Goal: Navigation & Orientation: Find specific page/section

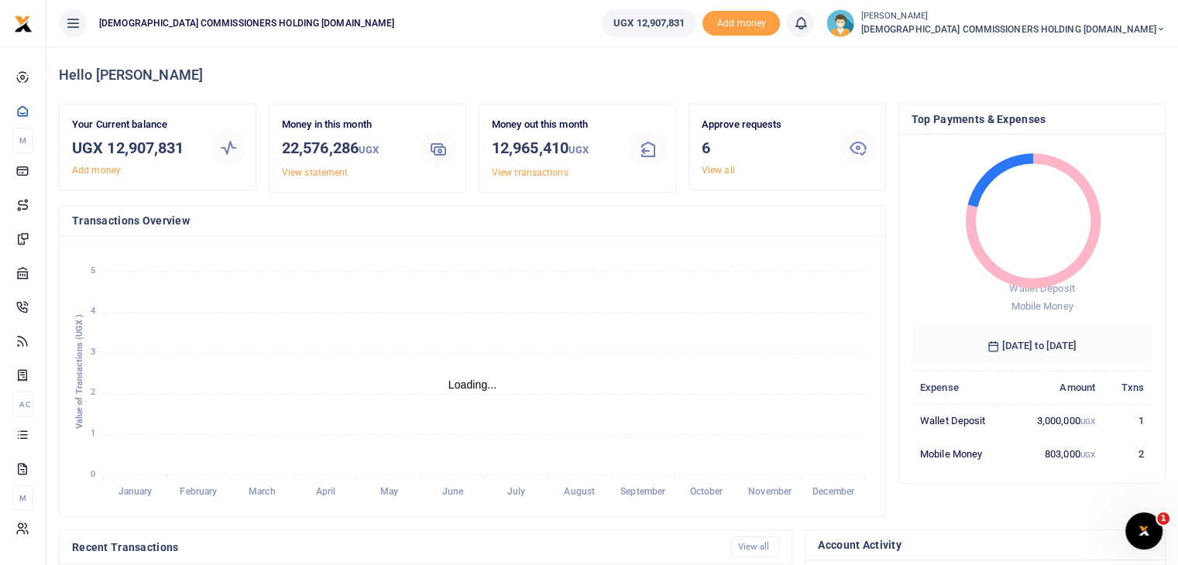
scroll to position [12, 12]
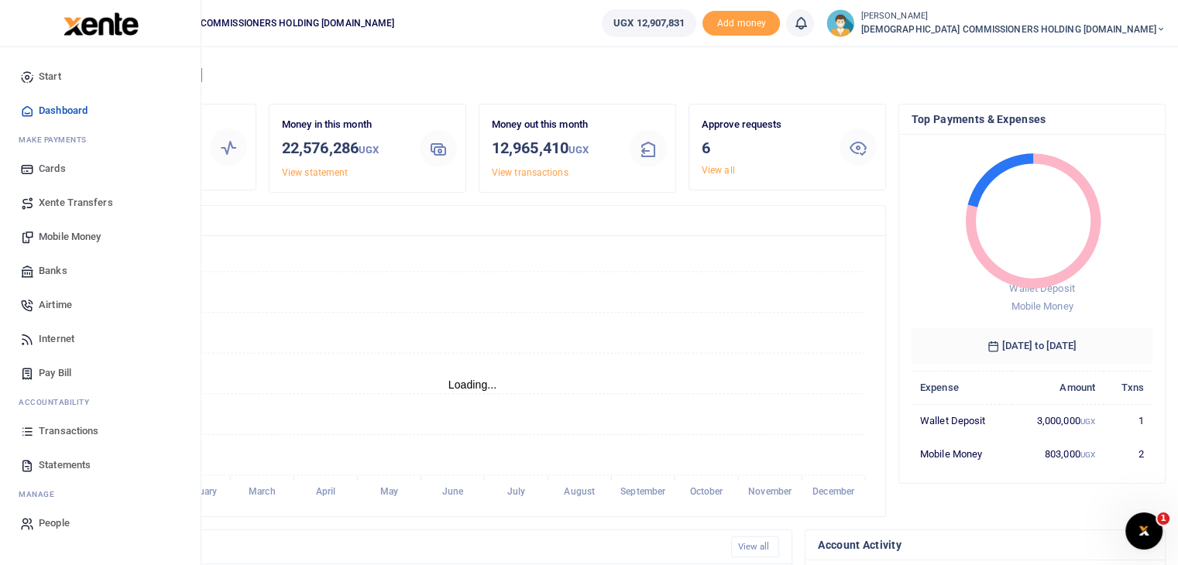
click at [63, 428] on span "Transactions" at bounding box center [69, 431] width 60 height 15
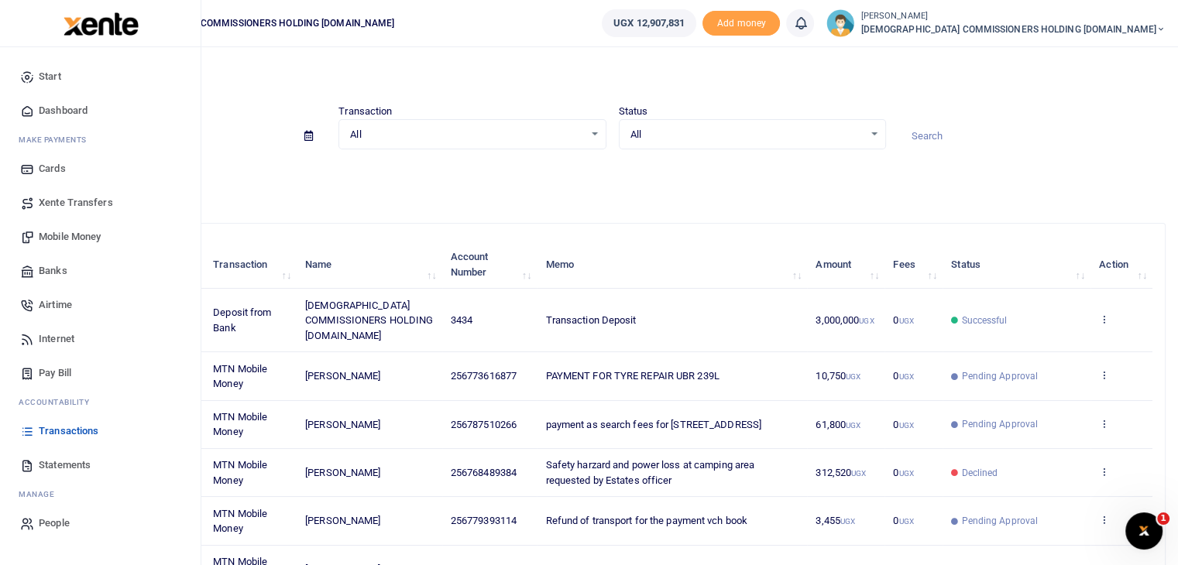
click at [57, 76] on span "Start" at bounding box center [50, 76] width 22 height 15
